Goal: Task Accomplishment & Management: Use online tool/utility

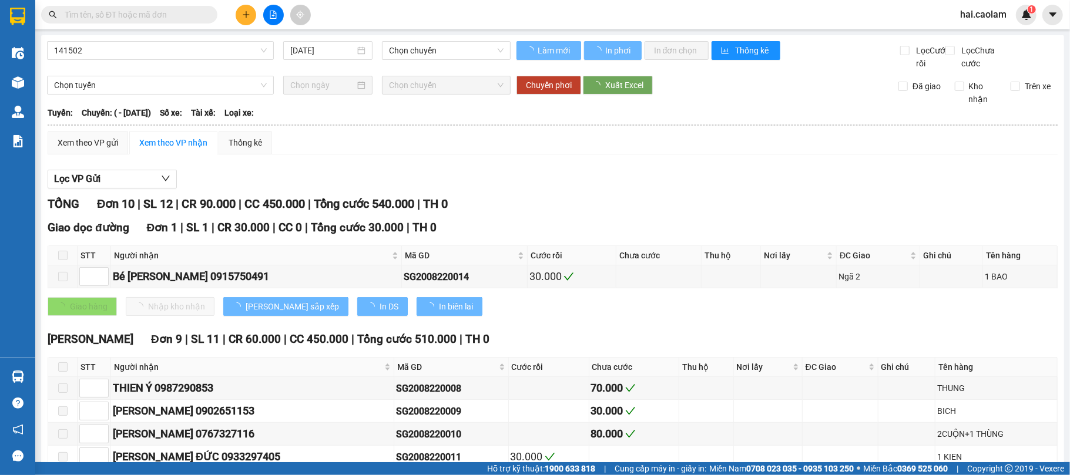
type input "[DATE]"
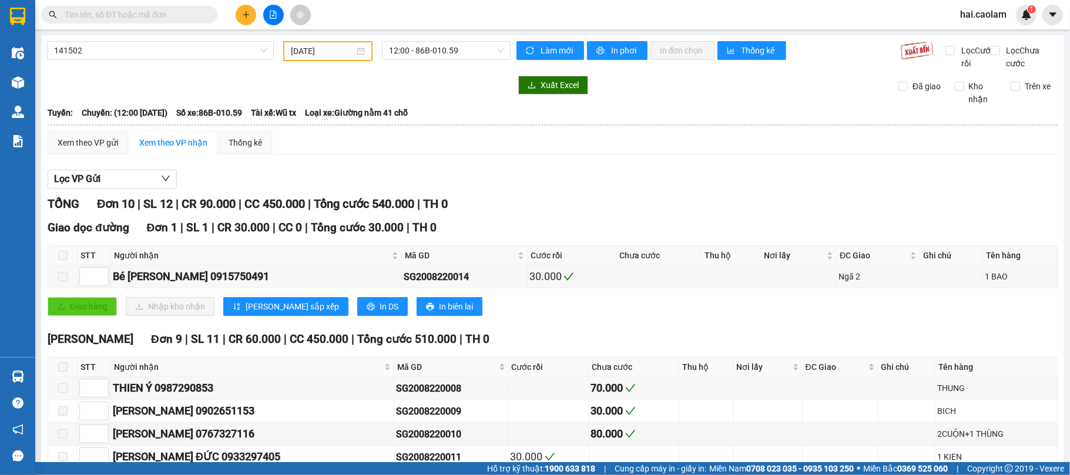
click at [214, 12] on span at bounding box center [129, 15] width 176 height 18
click at [206, 12] on span at bounding box center [209, 14] width 7 height 13
click at [183, 8] on input "text" at bounding box center [134, 14] width 139 height 13
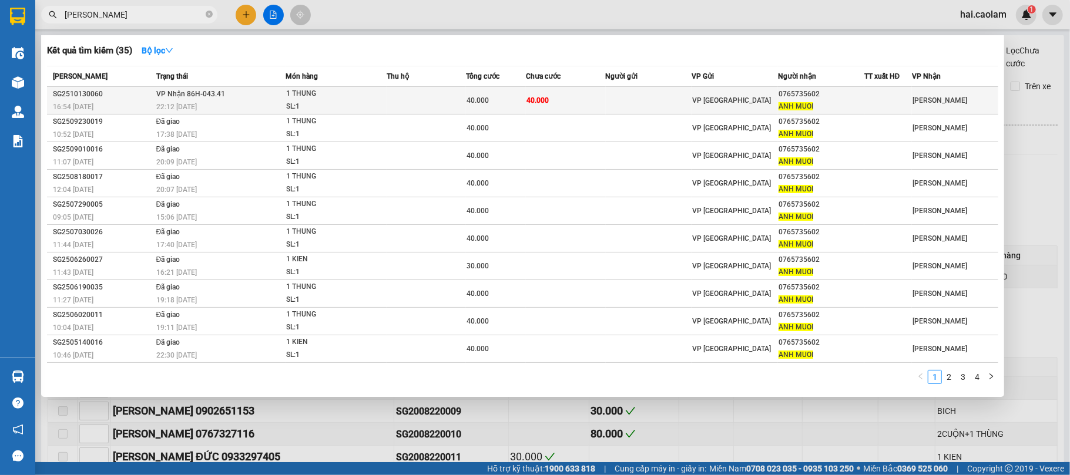
type input "[PERSON_NAME]"
click at [373, 98] on div "1 THUNG" at bounding box center [330, 94] width 88 height 13
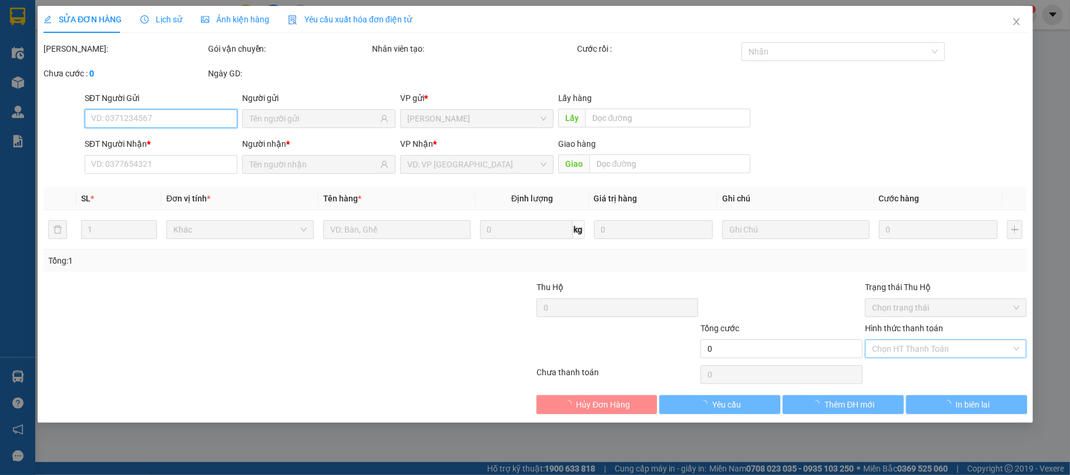
type input "0765735602"
type input "ANH MUOI"
type input "40.000"
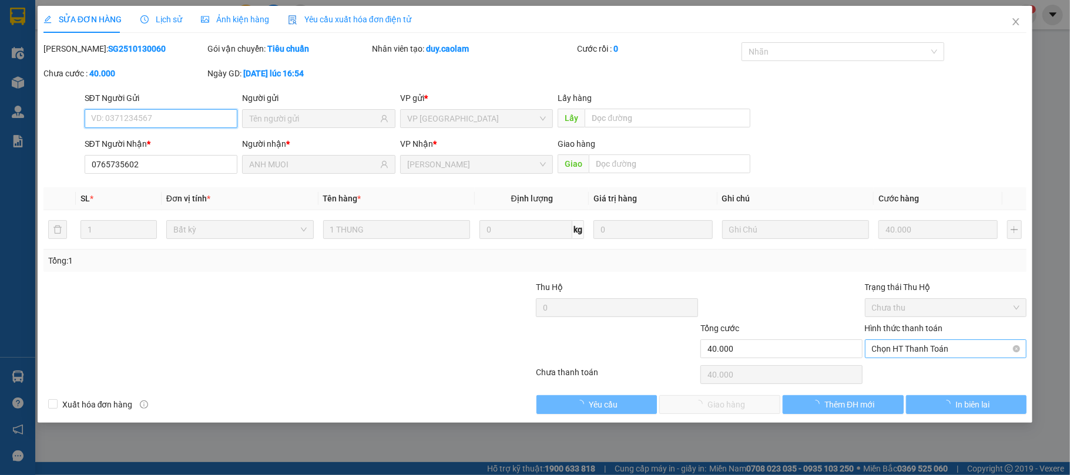
click at [922, 349] on span "Chọn HT Thanh Toán" at bounding box center [946, 349] width 148 height 18
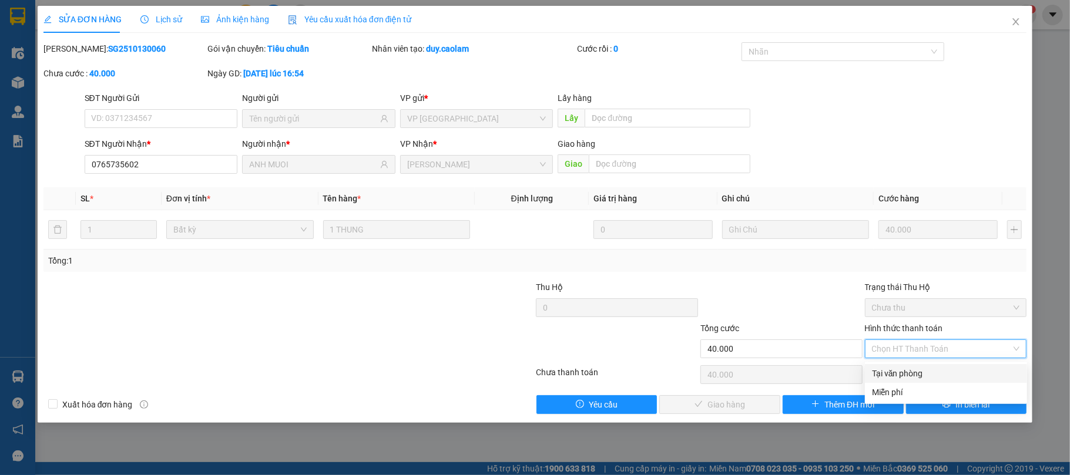
click at [915, 372] on div "Tại văn phòng" at bounding box center [946, 373] width 148 height 13
type input "0"
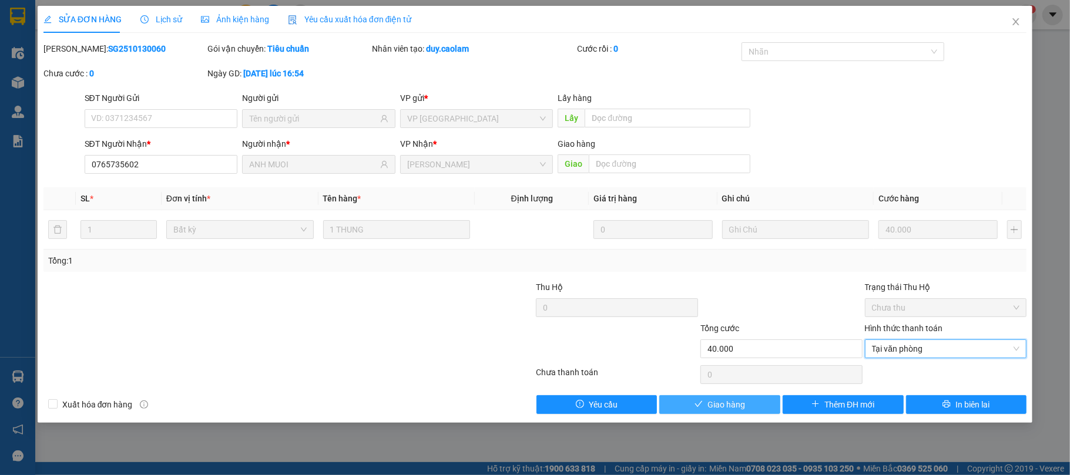
click at [717, 402] on span "Giao hàng" at bounding box center [726, 404] width 38 height 13
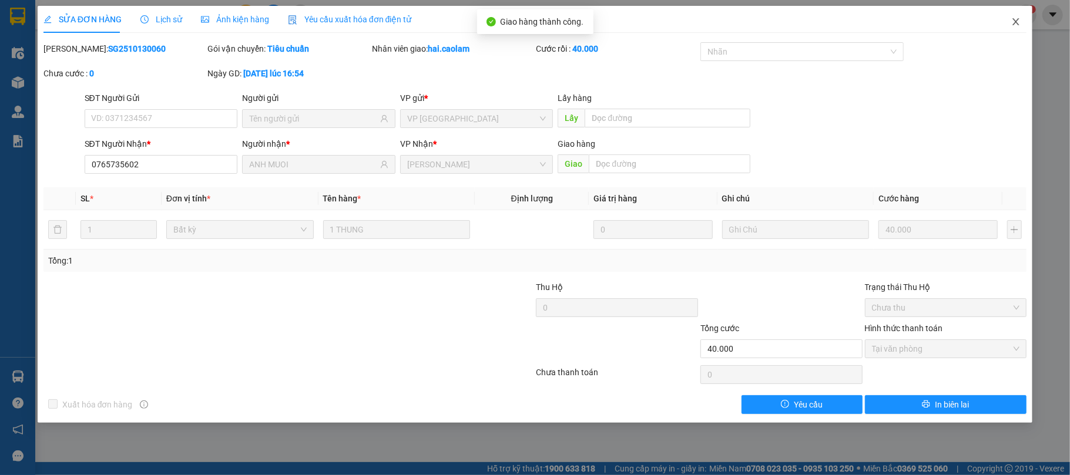
click at [1013, 15] on span "Close" at bounding box center [1015, 22] width 33 height 33
